Goal: Task Accomplishment & Management: Manage account settings

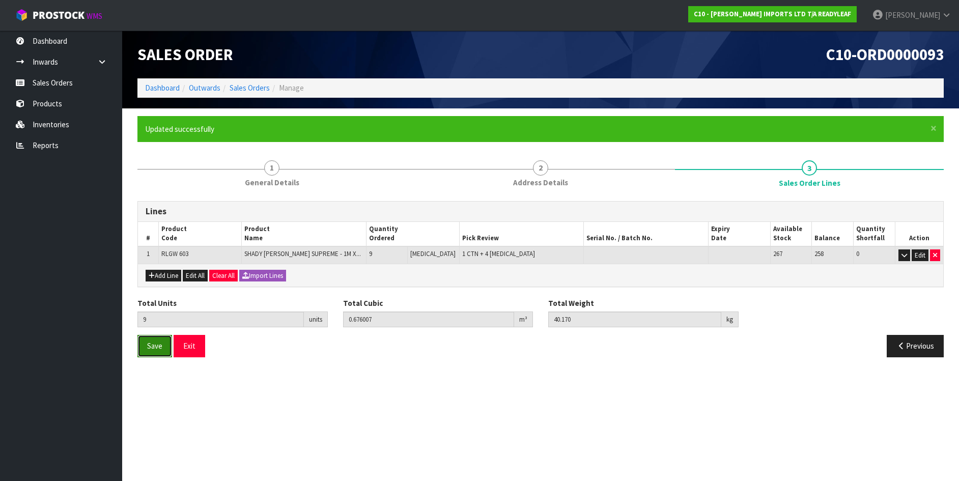
click at [142, 343] on button "Save" at bounding box center [154, 346] width 35 height 22
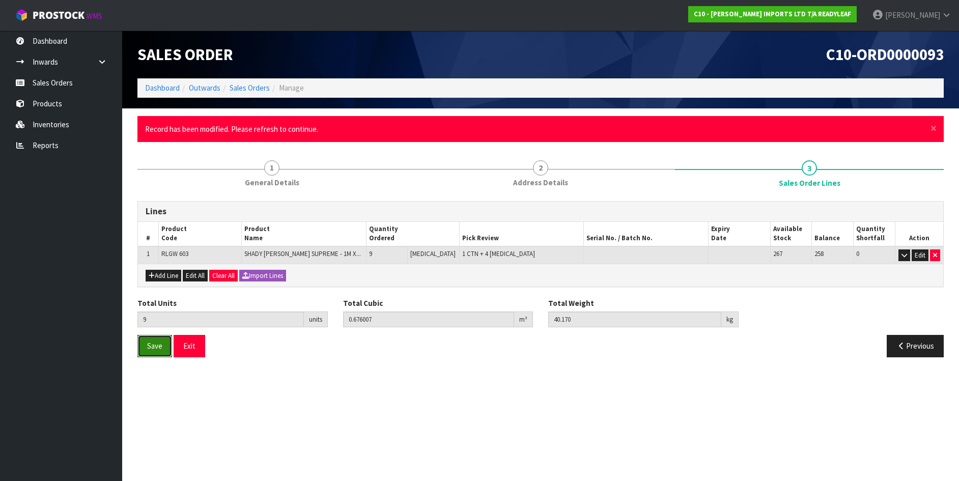
click at [143, 342] on button "Save" at bounding box center [154, 346] width 35 height 22
click at [187, 345] on button "Exit" at bounding box center [190, 346] width 32 height 22
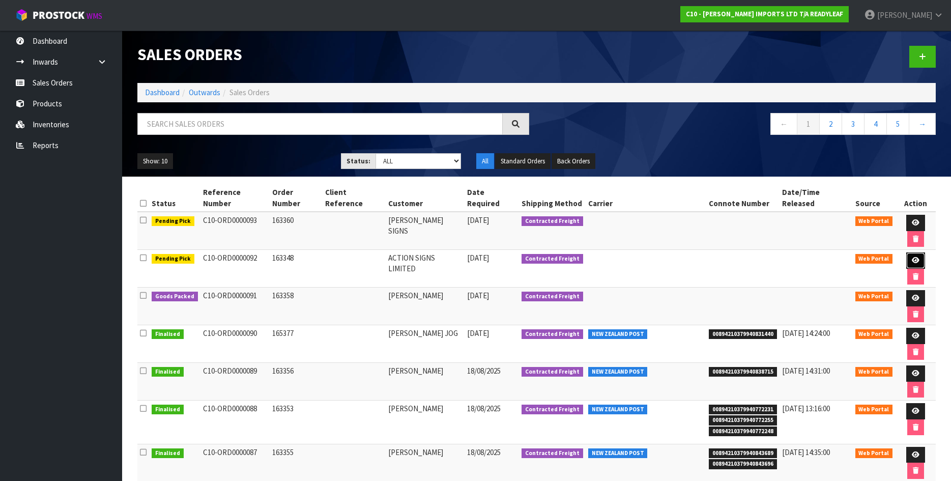
click at [912, 257] on icon at bounding box center [916, 260] width 8 height 7
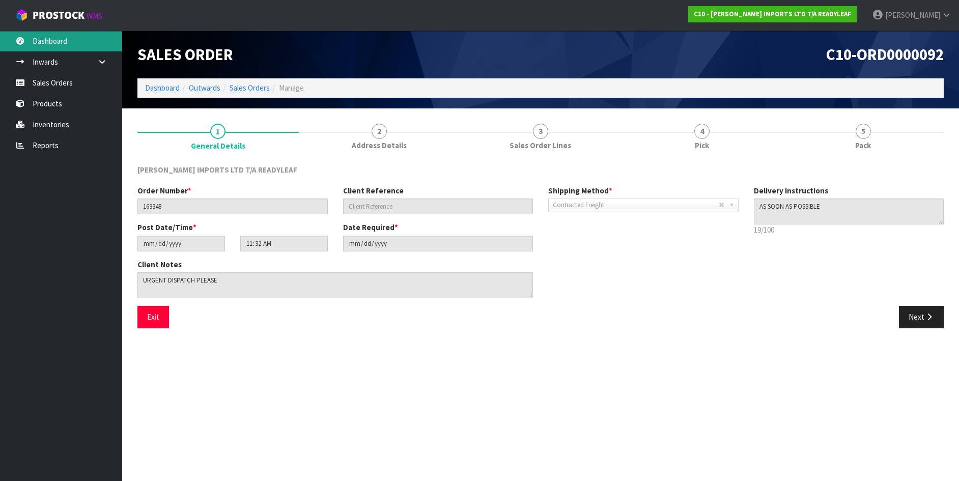
click at [47, 44] on link "Dashboard" at bounding box center [61, 41] width 122 height 21
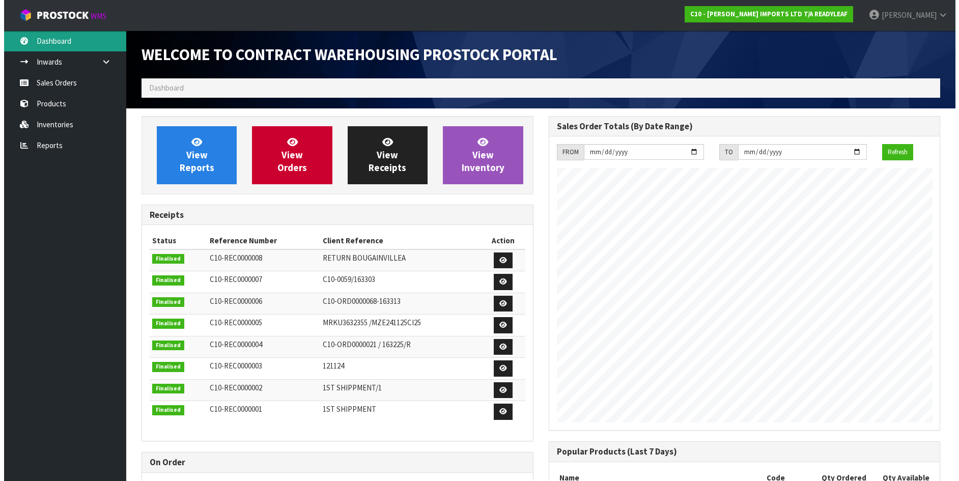
scroll to position [515, 407]
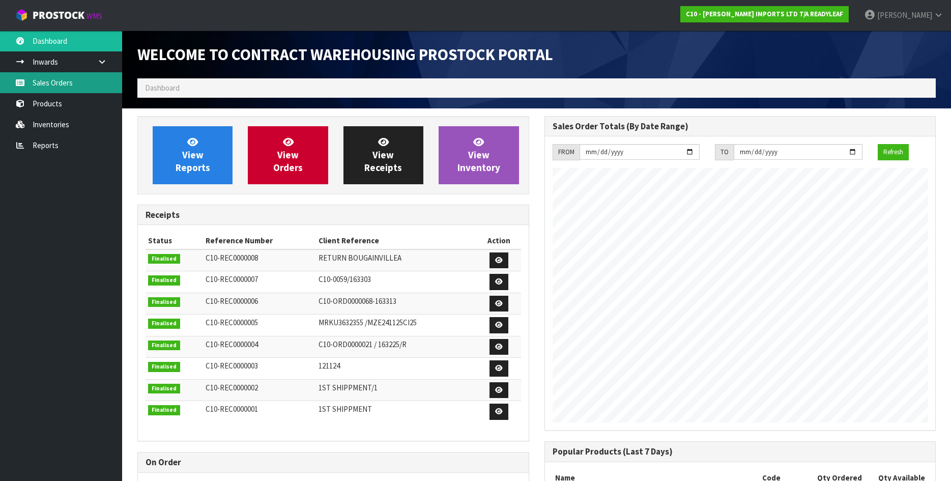
click at [61, 89] on link "Sales Orders" at bounding box center [61, 82] width 122 height 21
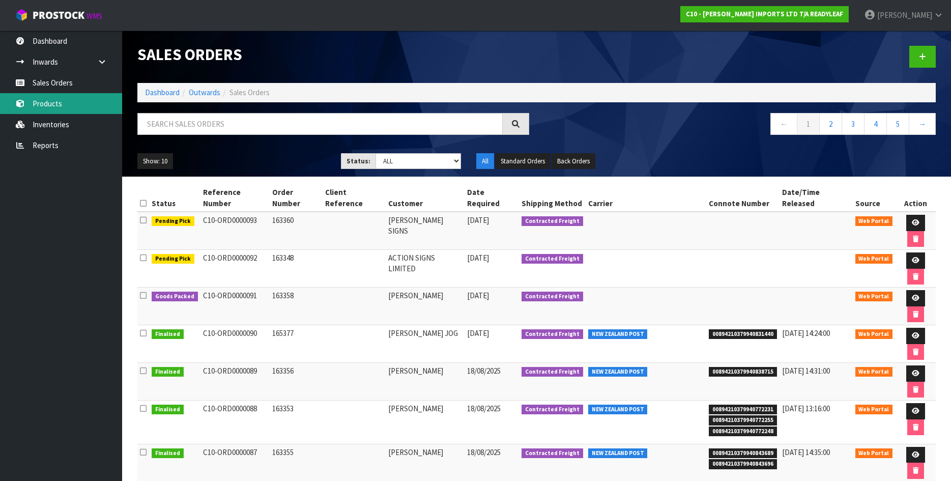
click at [61, 106] on link "Products" at bounding box center [61, 103] width 122 height 21
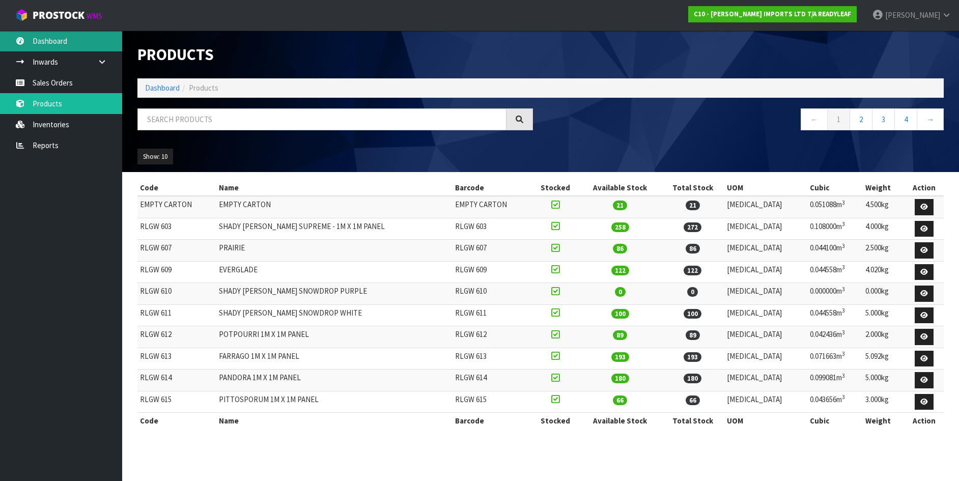
click at [52, 42] on link "Dashboard" at bounding box center [61, 41] width 122 height 21
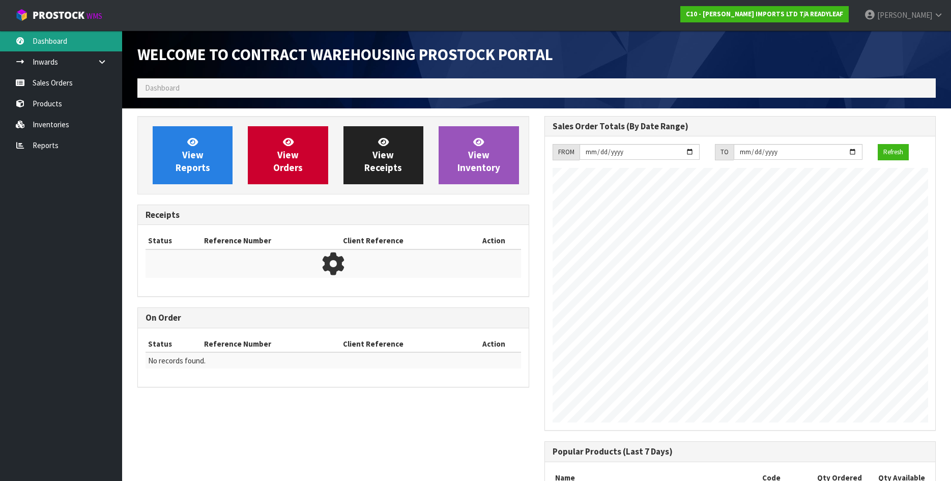
scroll to position [515, 407]
